Goal: Task Accomplishment & Management: Use online tool/utility

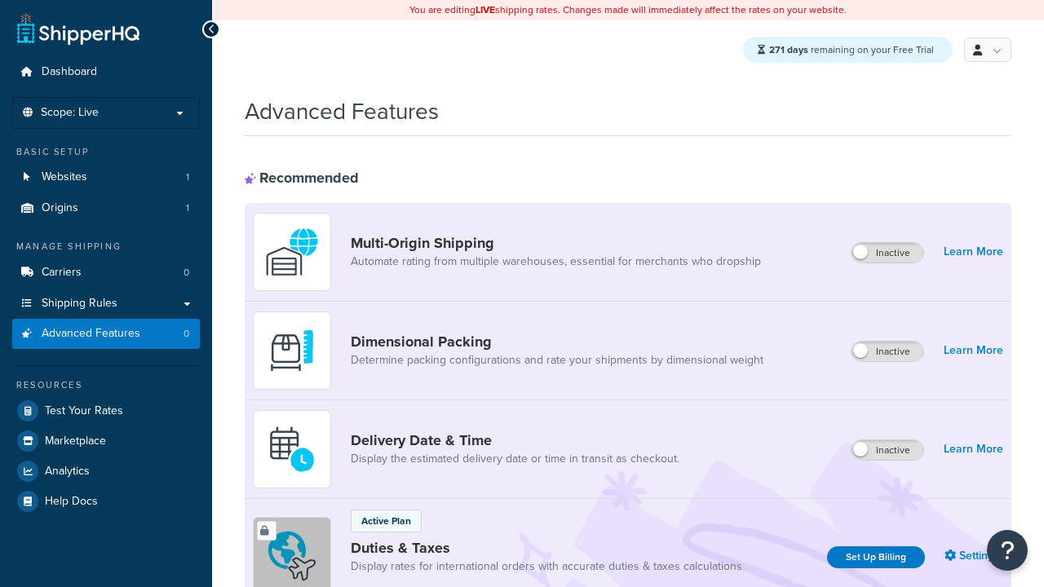
scroll to position [530, 0]
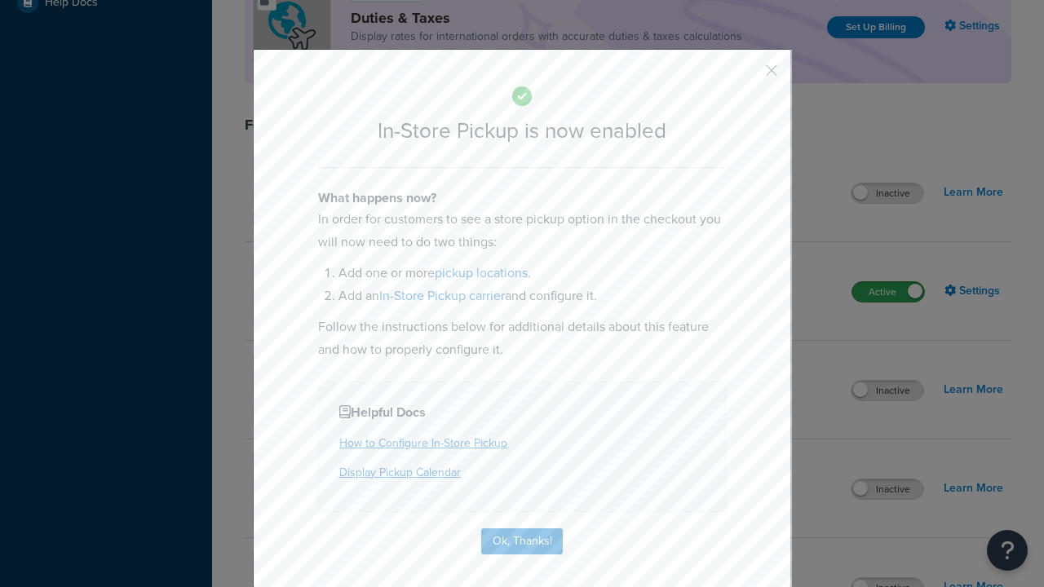
scroll to position [0, 0]
click at [747, 76] on button "button" at bounding box center [747, 76] width 4 height 4
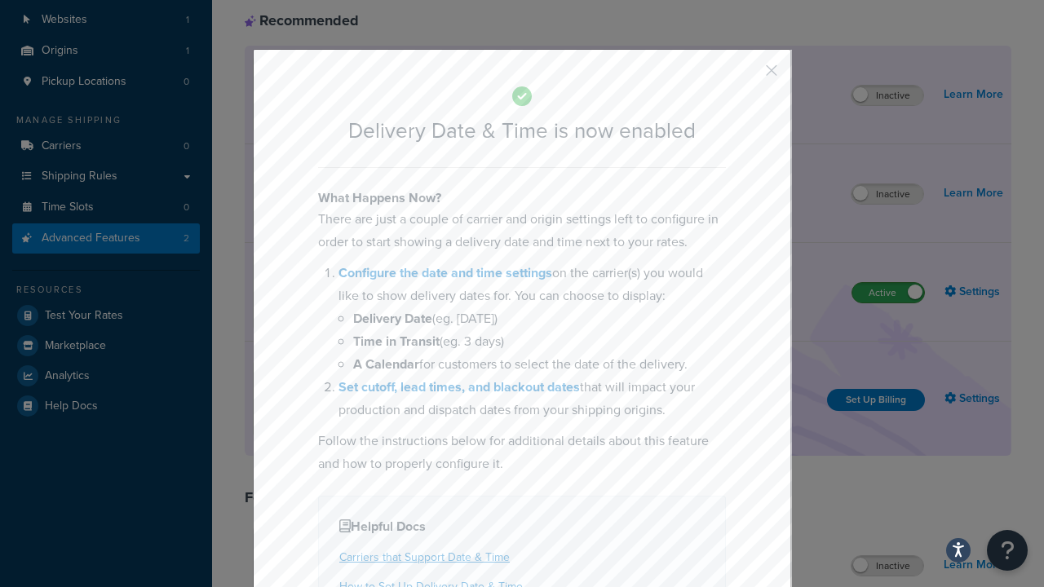
click at [747, 76] on button "button" at bounding box center [747, 76] width 4 height 4
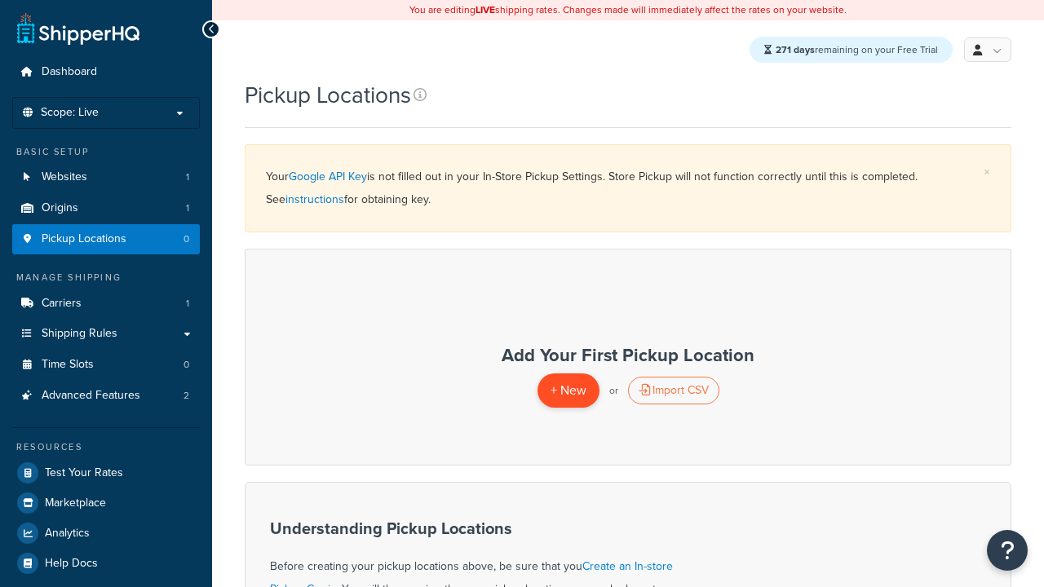
click at [567, 391] on span "+ New" at bounding box center [568, 390] width 36 height 19
